Goal: Check status: Check status

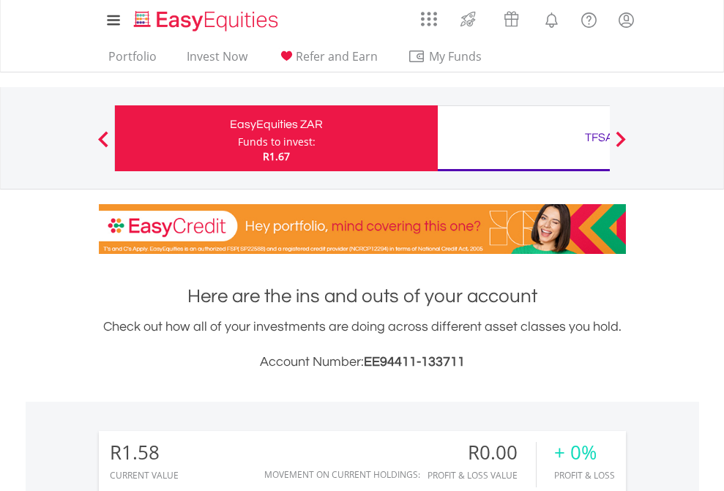
scroll to position [141, 230]
click at [238, 138] on div "Funds to invest:" at bounding box center [277, 142] width 78 height 15
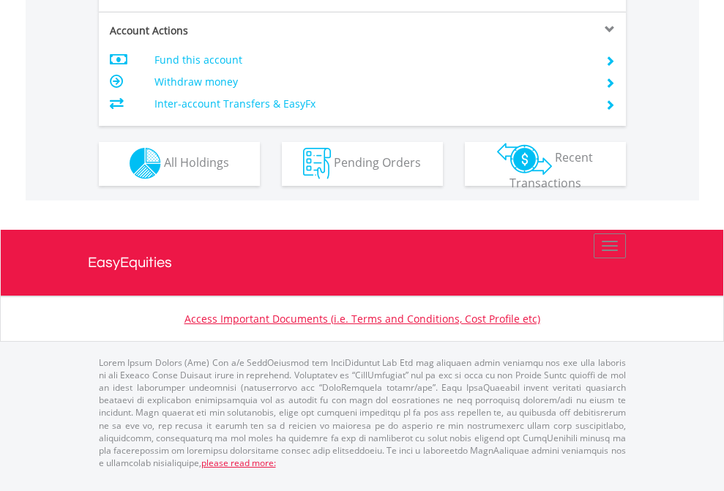
scroll to position [1248, 0]
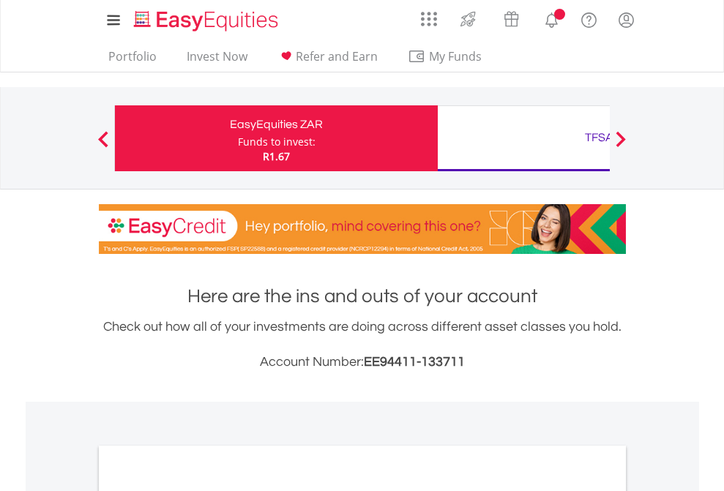
scroll to position [880, 0]
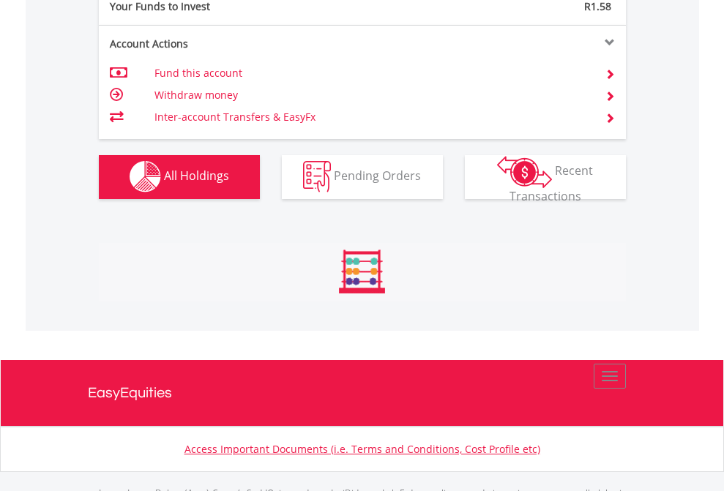
scroll to position [1449, 0]
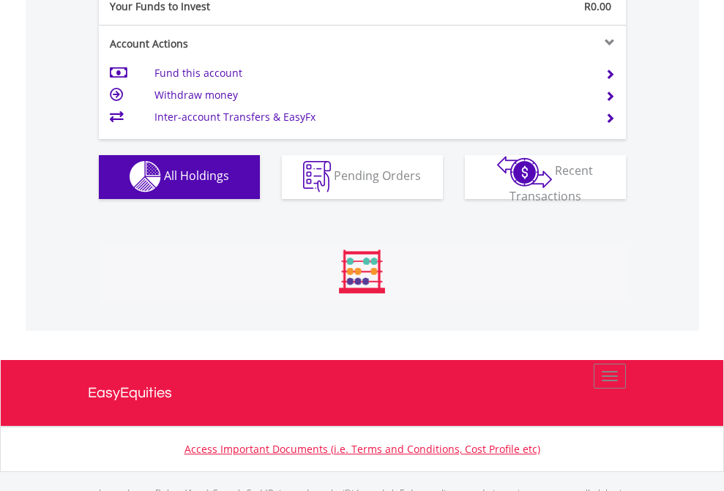
scroll to position [1449, 0]
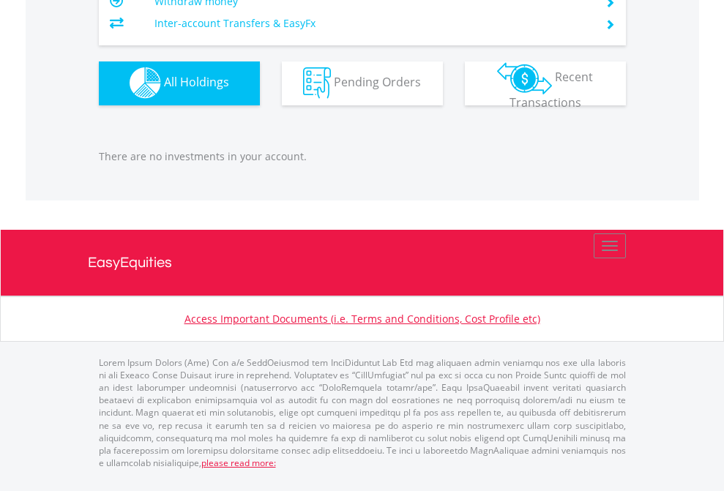
scroll to position [141, 230]
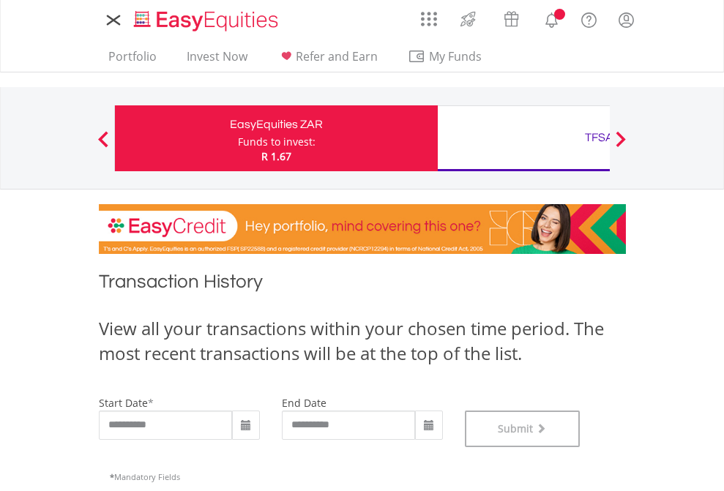
scroll to position [594, 0]
click at [523, 138] on div "TFSA" at bounding box center [599, 137] width 305 height 20
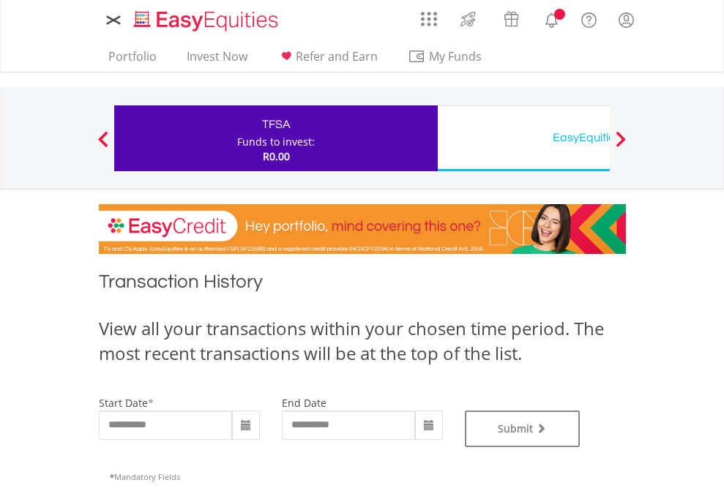
type input "**********"
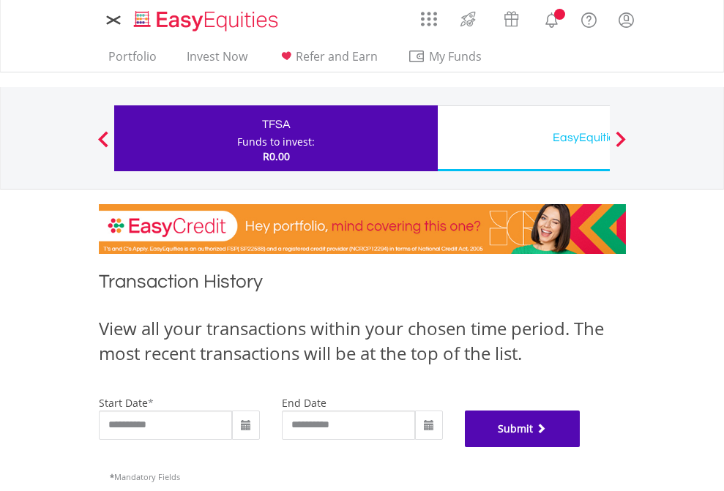
click at [580, 447] on button "Submit" at bounding box center [523, 429] width 116 height 37
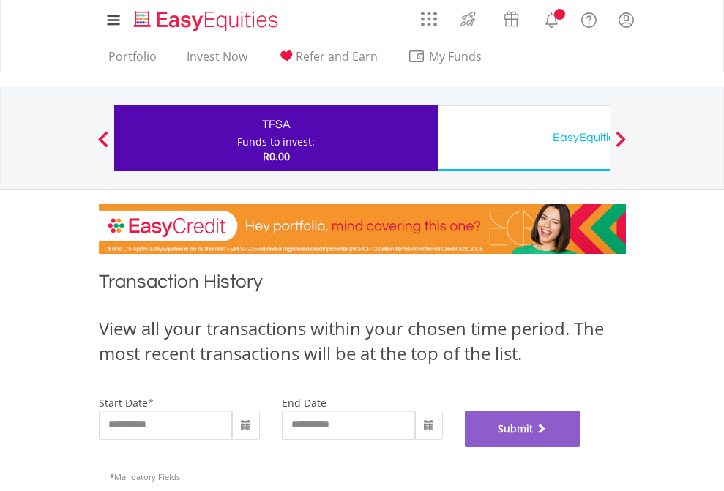
scroll to position [594, 0]
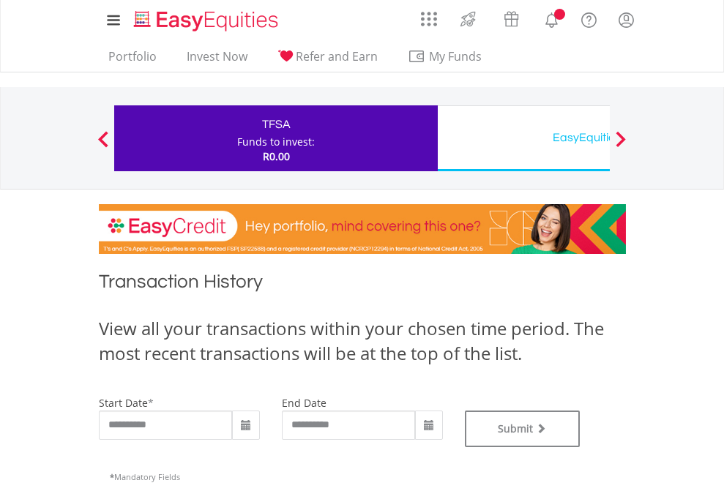
click at [523, 138] on div "EasyEquities USD" at bounding box center [599, 137] width 305 height 20
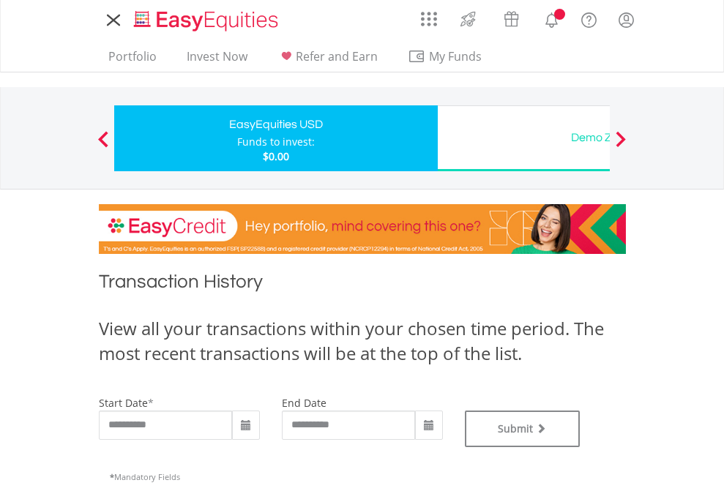
type input "**********"
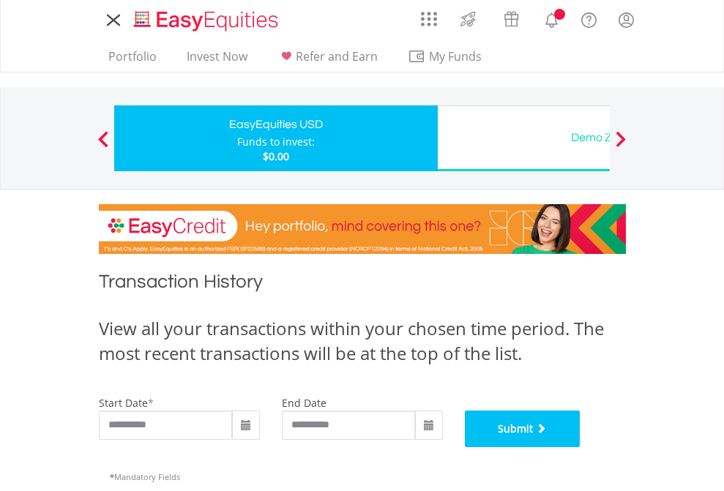
click at [580, 447] on button "Submit" at bounding box center [523, 429] width 116 height 37
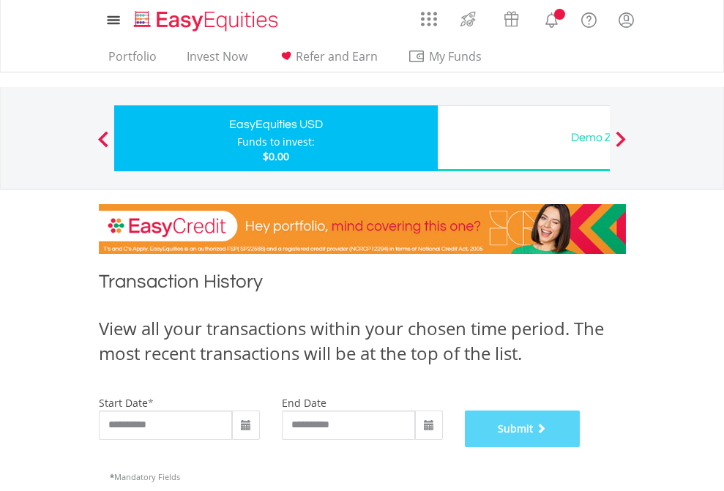
scroll to position [594, 0]
